Goal: Task Accomplishment & Management: Manage account settings

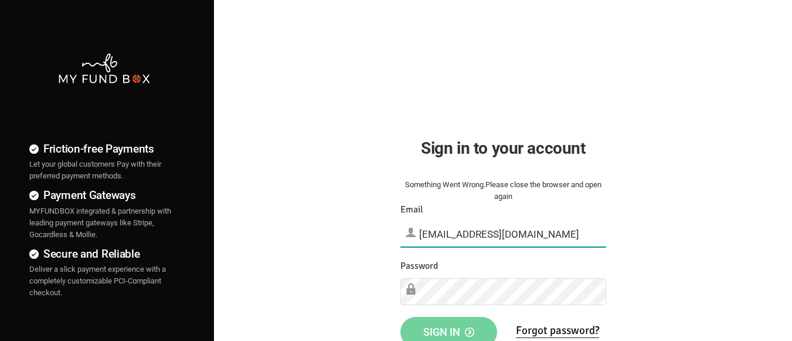
type input "[EMAIL_ADDRESS][DOMAIN_NAME]"
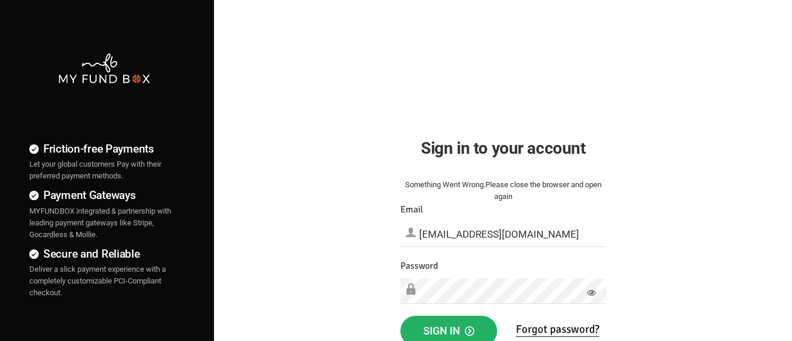
click at [448, 328] on span "Sign in" at bounding box center [448, 330] width 51 height 12
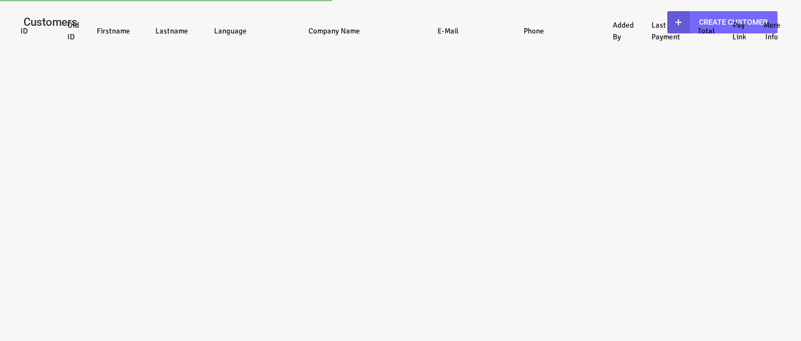
select select "100"
